Goal: Check status: Check status

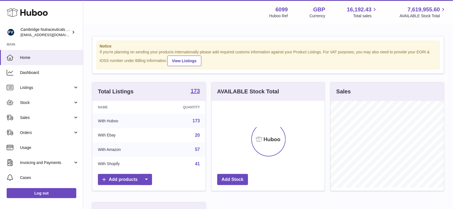
scroll to position [86, 113]
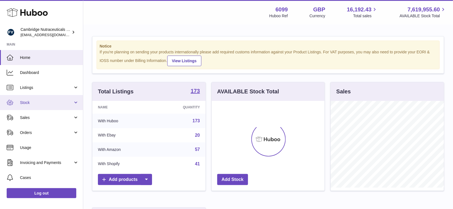
click at [34, 99] on link "Stock" at bounding box center [41, 102] width 83 height 15
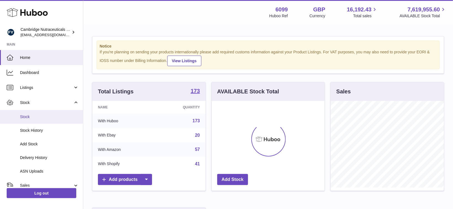
click at [32, 111] on link "Stock" at bounding box center [41, 117] width 83 height 14
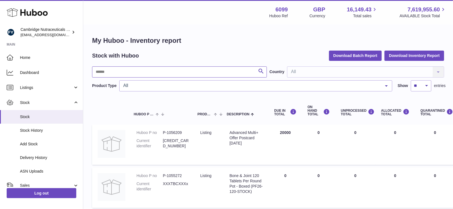
click at [120, 72] on input "text" at bounding box center [179, 71] width 175 height 11
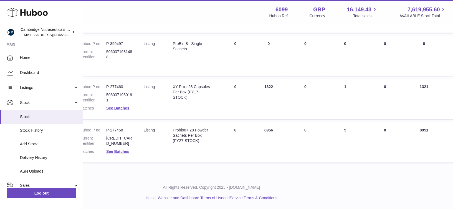
scroll to position [365, 56]
type input "***"
click at [119, 149] on link "See Batches" at bounding box center [118, 151] width 23 height 4
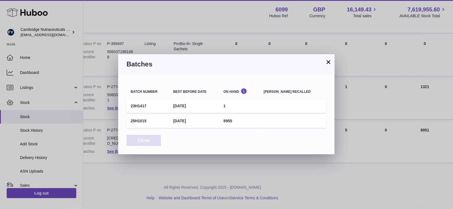
click at [137, 138] on button "Close" at bounding box center [143, 140] width 34 height 11
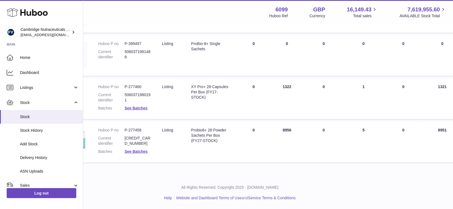
scroll to position [365, 37]
click at [126, 150] on link "See Batches" at bounding box center [137, 151] width 23 height 4
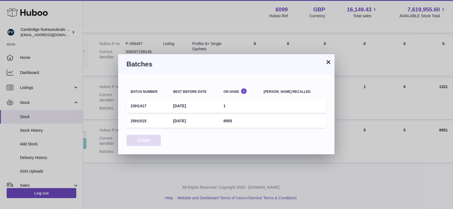
click at [148, 138] on button "Close" at bounding box center [143, 140] width 34 height 11
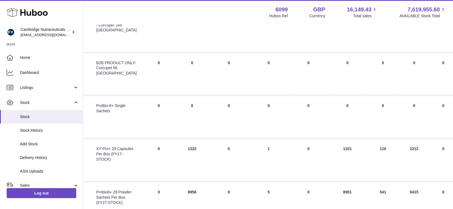
scroll to position [0, 133]
